Goal: Transaction & Acquisition: Purchase product/service

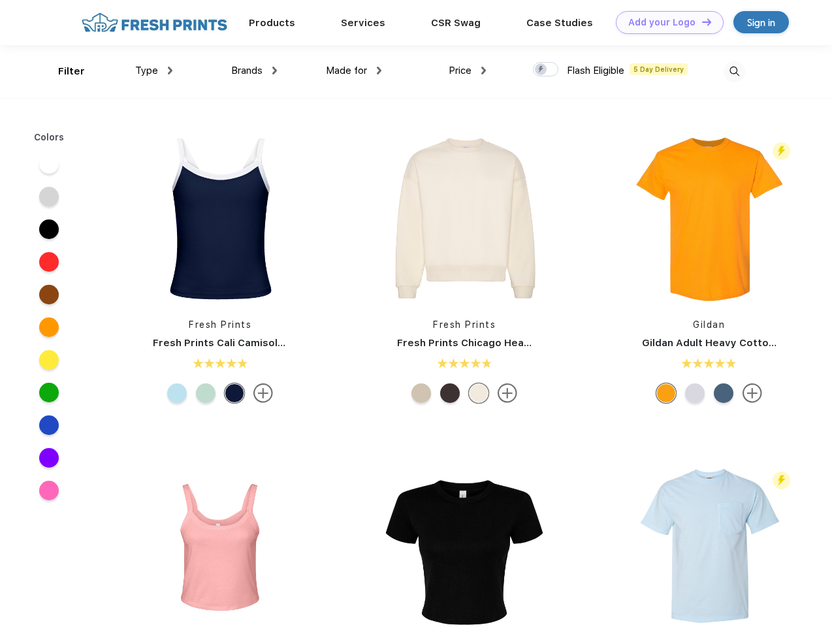
click at [664, 22] on link "Add your Logo Design Tool" at bounding box center [669, 22] width 108 height 23
click at [0, 0] on div "Design Tool" at bounding box center [0, 0] width 0 height 0
click at [700, 22] on link "Add your Logo Design Tool" at bounding box center [669, 22] width 108 height 23
click at [63, 71] on div "Filter" at bounding box center [71, 71] width 27 height 15
click at [154, 70] on span "Type" at bounding box center [146, 71] width 23 height 12
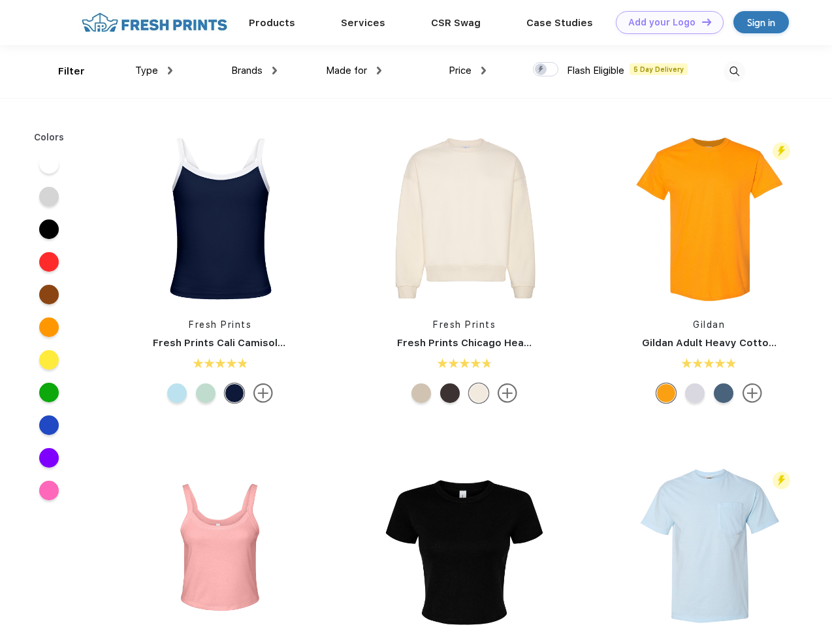
click at [254, 70] on span "Brands" at bounding box center [246, 71] width 31 height 12
click at [354, 70] on span "Made for" at bounding box center [346, 71] width 41 height 12
click at [467, 70] on span "Price" at bounding box center [459, 71] width 23 height 12
click at [546, 70] on div at bounding box center [545, 69] width 25 height 14
click at [541, 70] on input "checkbox" at bounding box center [537, 65] width 8 height 8
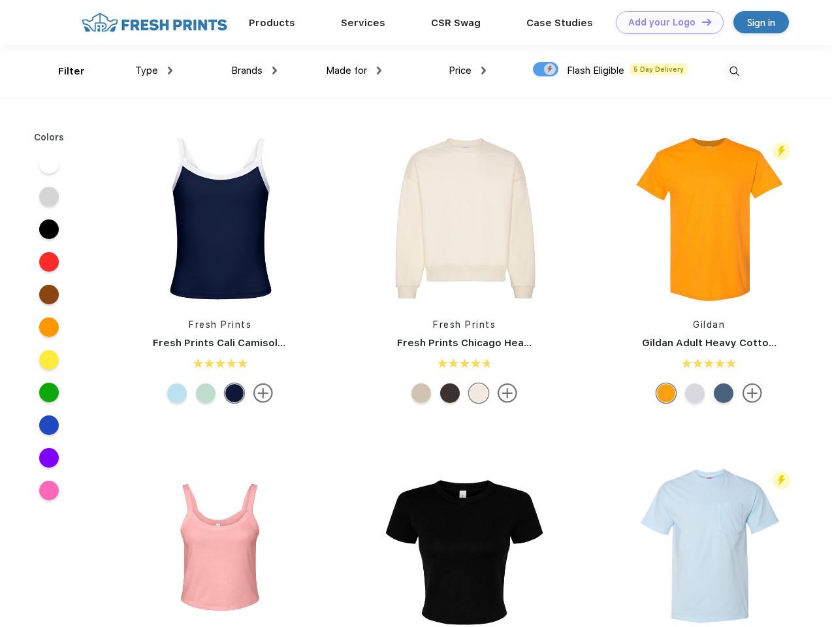
click at [734, 71] on img at bounding box center [734, 72] width 22 height 22
